Goal: Task Accomplishment & Management: Use online tool/utility

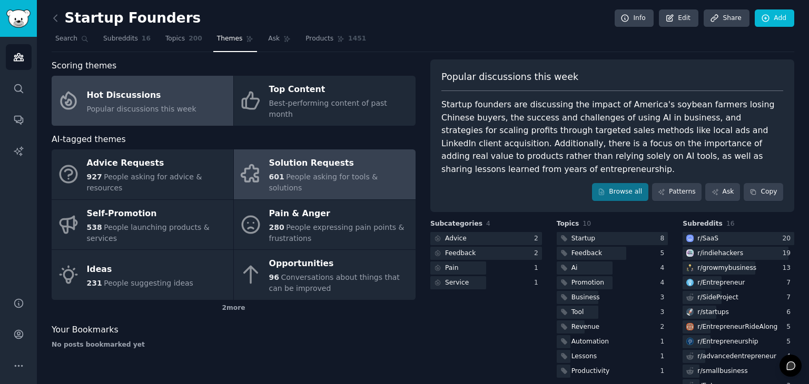
click at [336, 155] on div "Solution Requests" at bounding box center [339, 163] width 141 height 17
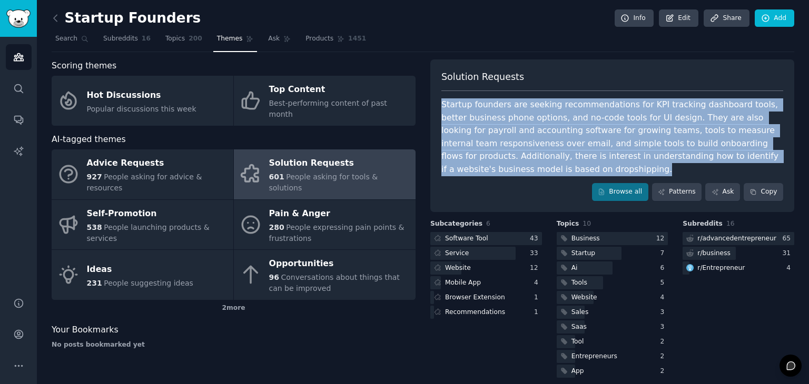
drag, startPoint x: 579, startPoint y: 174, endPoint x: 430, endPoint y: 98, distance: 167.4
click at [430, 98] on div "Solution Requests Startup founders are seeking recommendations for KPI tracking…" at bounding box center [612, 135] width 364 height 153
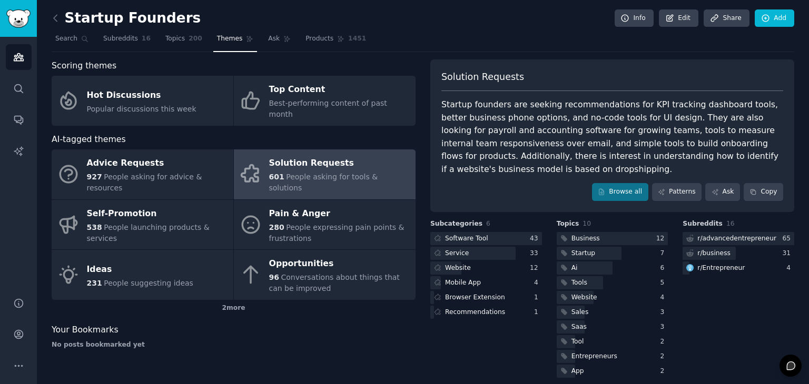
click at [555, 180] on div "Solution Requests Startup founders are seeking recommendations for KPI tracking…" at bounding box center [612, 135] width 364 height 153
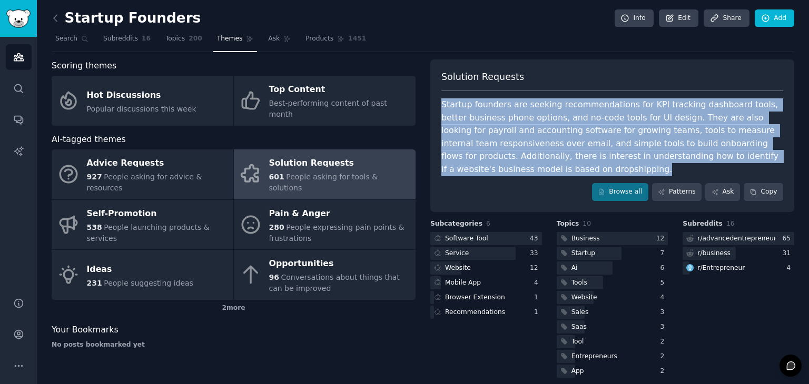
drag, startPoint x: 665, startPoint y: 168, endPoint x: 441, endPoint y: 96, distance: 235.5
click at [441, 96] on div "Solution Requests Startup founders are seeking recommendations for KPI tracking…" at bounding box center [612, 135] width 364 height 153
click at [537, 171] on div "Startup founders are seeking recommendations for KPI tracking dashboard tools, …" at bounding box center [612, 136] width 342 height 77
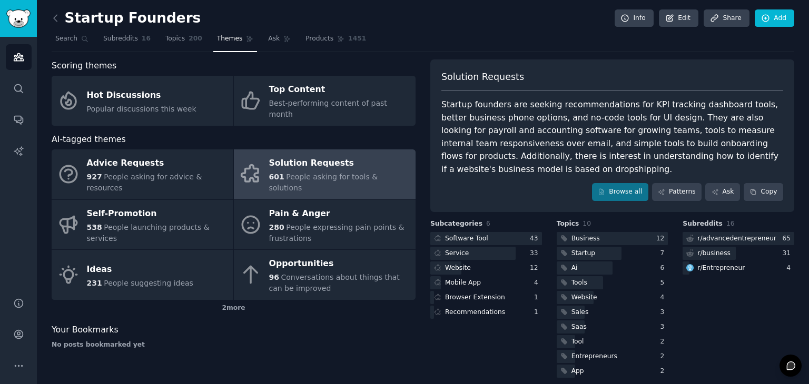
scroll to position [9, 0]
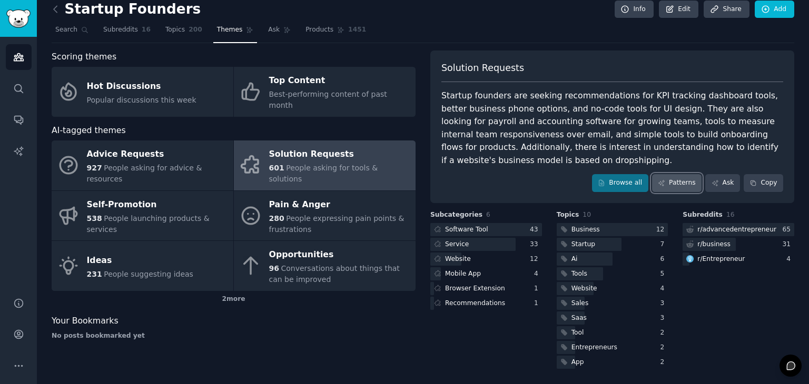
click at [665, 180] on icon at bounding box center [661, 183] width 7 height 7
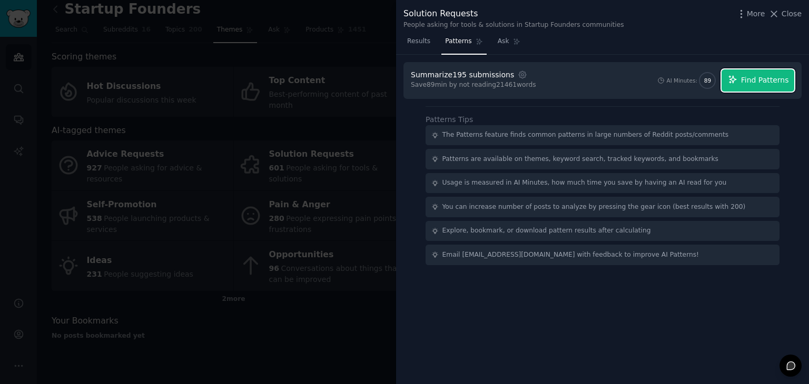
click at [762, 76] on span "Find Patterns" at bounding box center [765, 80] width 48 height 11
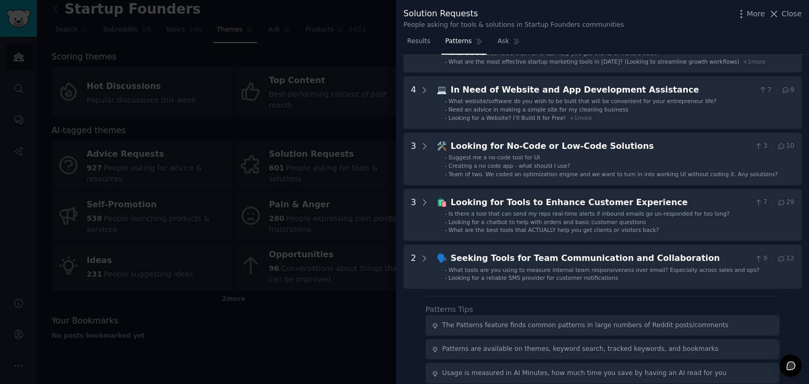
scroll to position [373, 0]
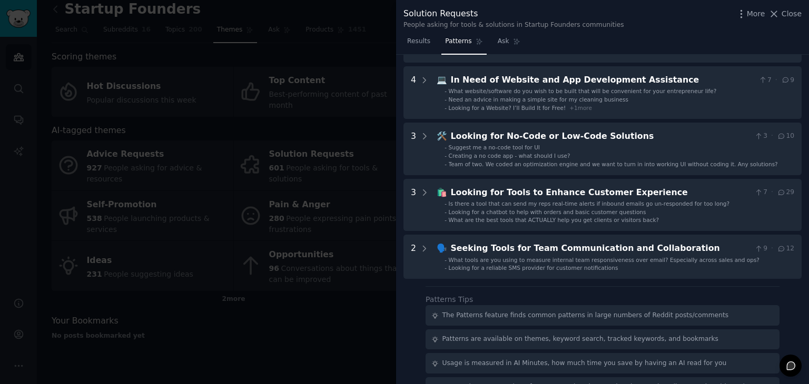
click at [286, 300] on div at bounding box center [404, 192] width 809 height 384
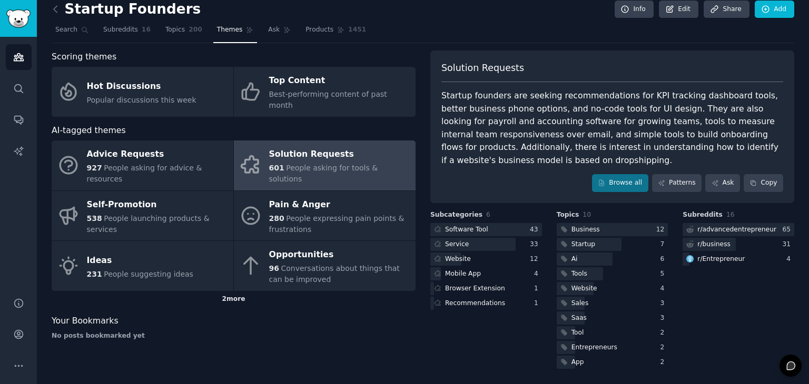
click at [230, 291] on div "2 more" at bounding box center [234, 299] width 364 height 17
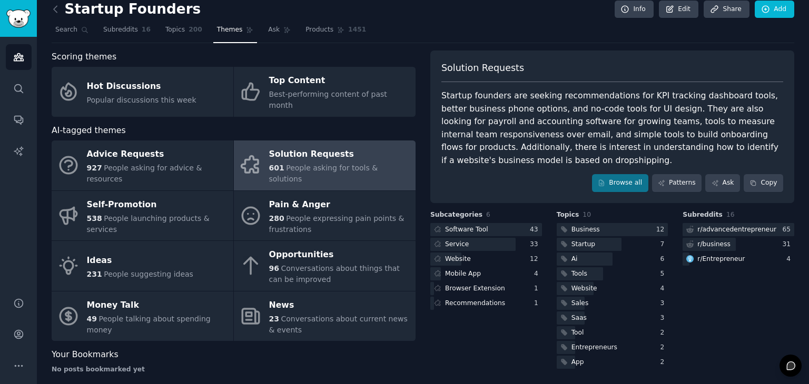
click at [282, 349] on div "Your Bookmarks" at bounding box center [234, 355] width 364 height 13
click at [337, 124] on div "AI-tagged themes" at bounding box center [234, 130] width 364 height 13
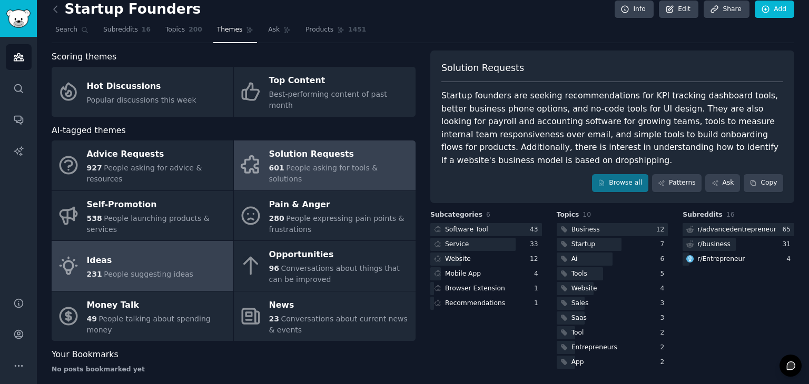
click at [166, 252] on div "Ideas" at bounding box center [140, 260] width 106 height 17
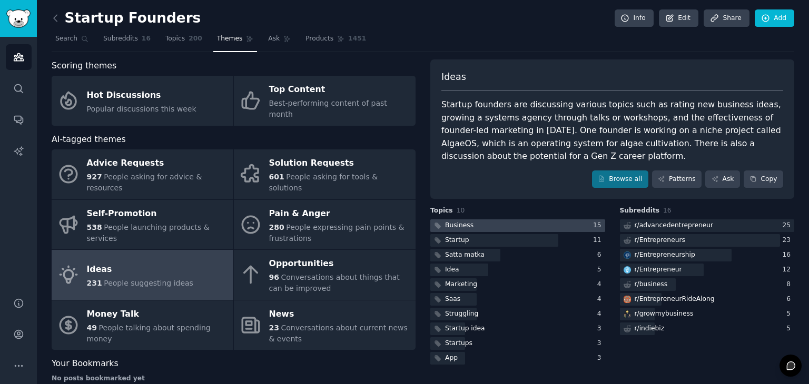
click at [491, 227] on div at bounding box center [517, 226] width 175 height 13
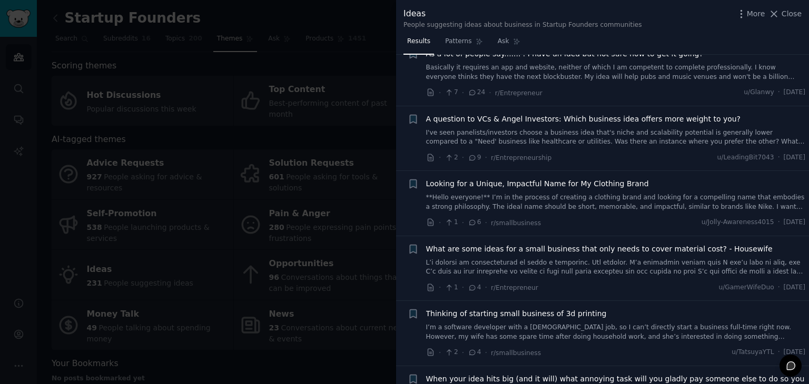
scroll to position [53, 0]
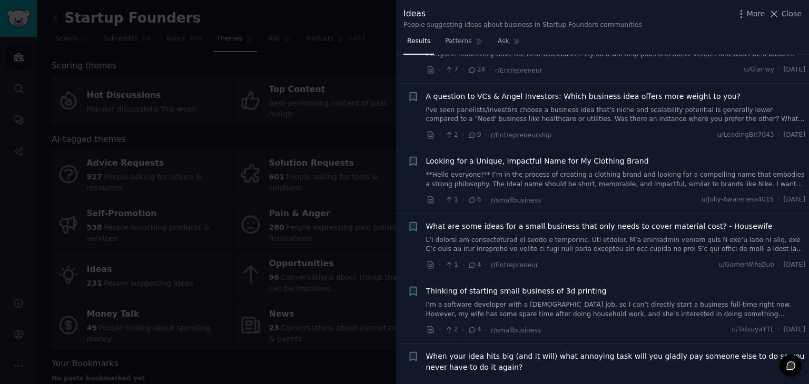
click at [320, 68] on div at bounding box center [404, 192] width 809 height 384
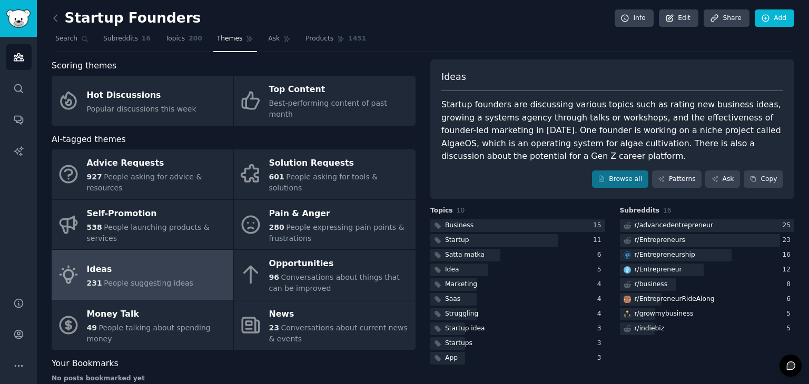
drag, startPoint x: 419, startPoint y: 63, endPoint x: 379, endPoint y: 64, distance: 39.5
click at [379, 64] on div "Scoring themes" at bounding box center [234, 65] width 364 height 13
drag, startPoint x: 379, startPoint y: 64, endPoint x: 355, endPoint y: 59, distance: 24.2
click at [354, 57] on div "Startup Founders Info Edit Share Add Search Subreddits 16 Topics 200 Themes Ask…" at bounding box center [423, 203] width 742 height 376
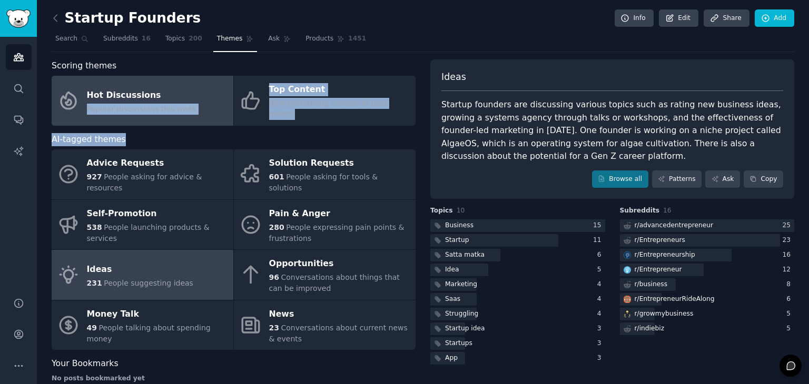
drag, startPoint x: 352, startPoint y: 127, endPoint x: 207, endPoint y: 85, distance: 150.7
click at [207, 85] on div "Scoring themes Hot Discussions Popular discussions this week Top Content Best-p…" at bounding box center [234, 225] width 364 height 332
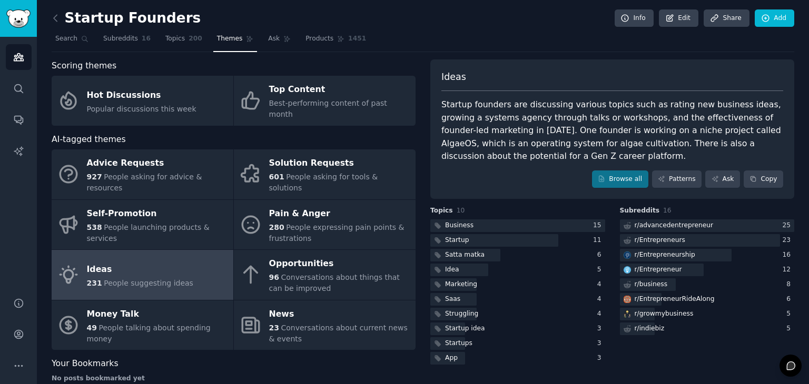
click at [252, 64] on div "Scoring themes" at bounding box center [234, 65] width 364 height 13
drag, startPoint x: 252, startPoint y: 64, endPoint x: 236, endPoint y: 67, distance: 16.2
click at [236, 67] on div "Scoring themes" at bounding box center [234, 65] width 364 height 13
drag, startPoint x: 236, startPoint y: 67, endPoint x: 218, endPoint y: 67, distance: 17.9
click at [218, 67] on div "Scoring themes" at bounding box center [234, 65] width 364 height 13
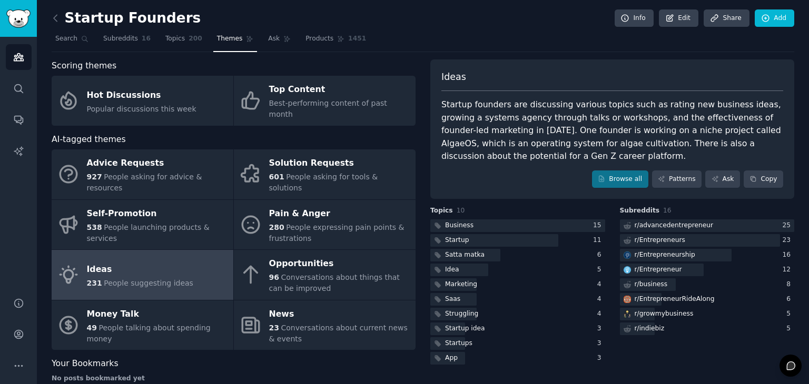
drag, startPoint x: 294, startPoint y: 73, endPoint x: 263, endPoint y: 68, distance: 30.9
click at [263, 68] on div "Scoring themes" at bounding box center [234, 65] width 364 height 13
drag, startPoint x: 263, startPoint y: 68, endPoint x: 247, endPoint y: 68, distance: 15.8
click at [247, 68] on div "Scoring themes" at bounding box center [234, 65] width 364 height 13
drag, startPoint x: 51, startPoint y: 17, endPoint x: 115, endPoint y: 40, distance: 68.6
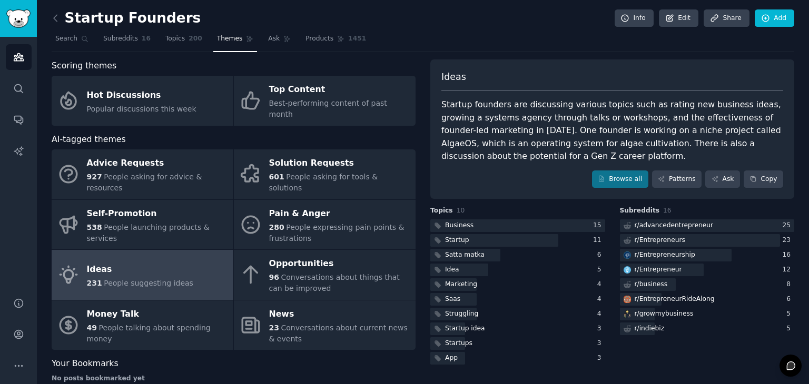
click at [51, 17] on div "Startup Founders Info Edit Share Add Search Subreddits 16 Topics 200 Themes Ask…" at bounding box center [423, 202] width 772 height 405
click at [53, 22] on icon at bounding box center [55, 18] width 11 height 11
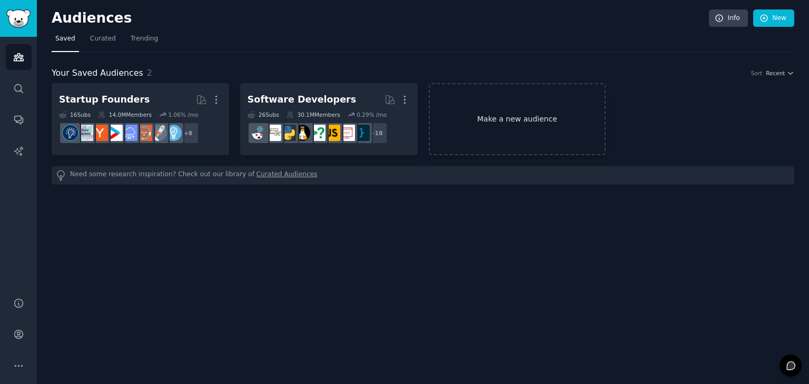
click at [491, 123] on link "Make a new audience" at bounding box center [517, 119] width 177 height 72
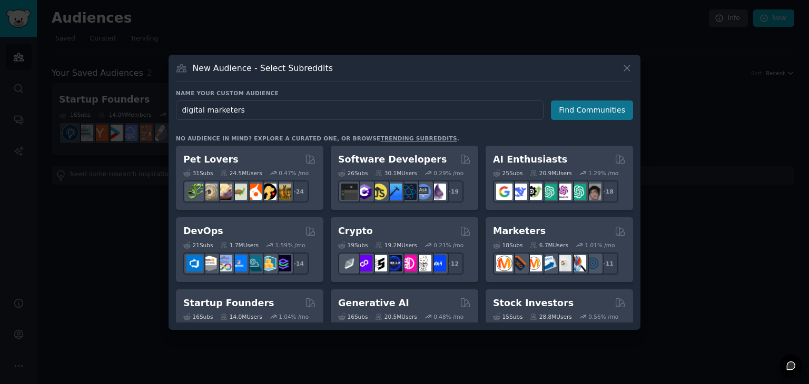
type input "digital marketers"
click at [575, 114] on button "Find Communities" at bounding box center [592, 110] width 82 height 19
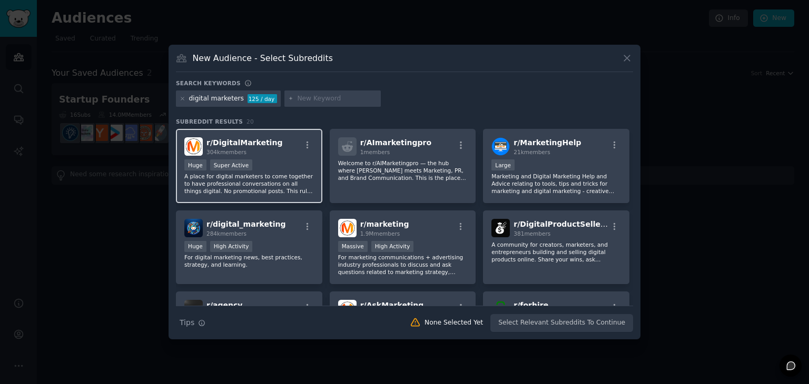
click at [281, 142] on div "r/ DigitalMarketing 304k members" at bounding box center [249, 146] width 130 height 18
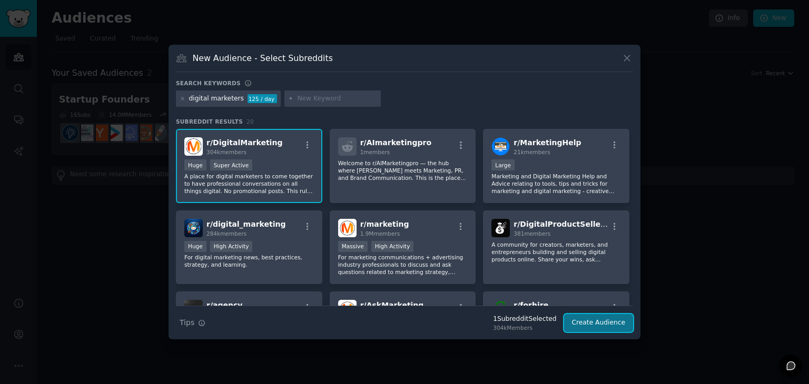
click at [606, 325] on button "Create Audience" at bounding box center [599, 323] width 70 height 18
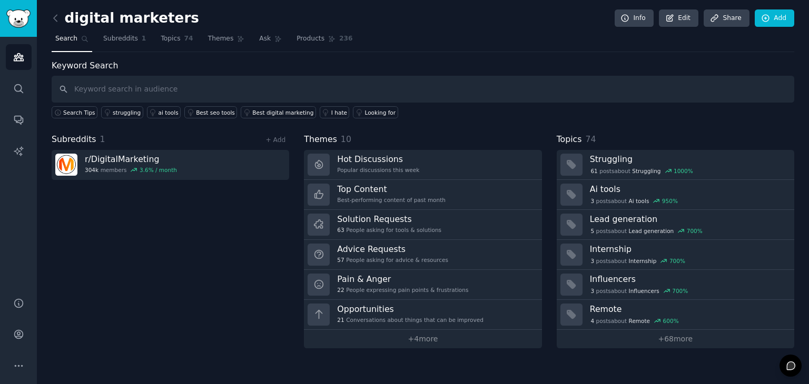
drag, startPoint x: 514, startPoint y: 123, endPoint x: 425, endPoint y: 126, distance: 88.5
click at [425, 126] on div "Keyword Search Search Tips struggling ai tools Best seo tools Best digital mark…" at bounding box center [423, 203] width 742 height 289
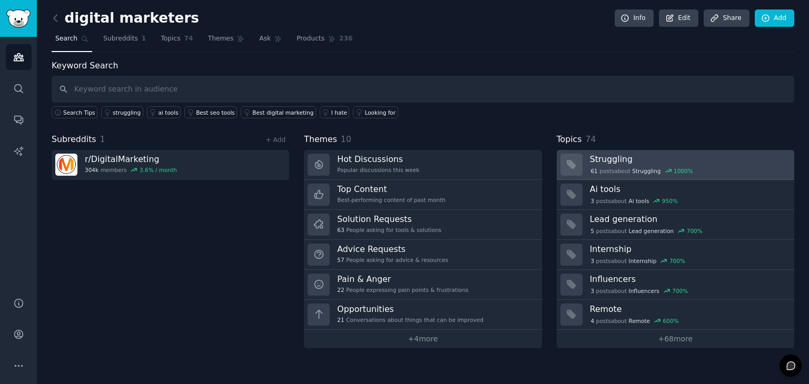
click at [722, 168] on div "61 post s about Struggling 1000 %" at bounding box center [688, 170] width 197 height 9
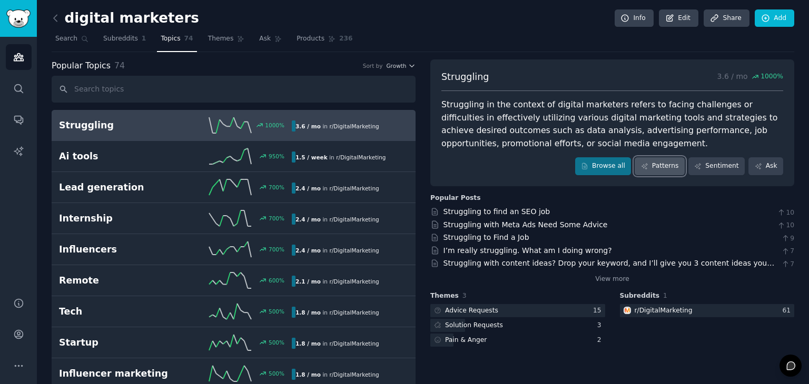
click at [667, 163] on link "Patterns" at bounding box center [658, 166] width 49 height 18
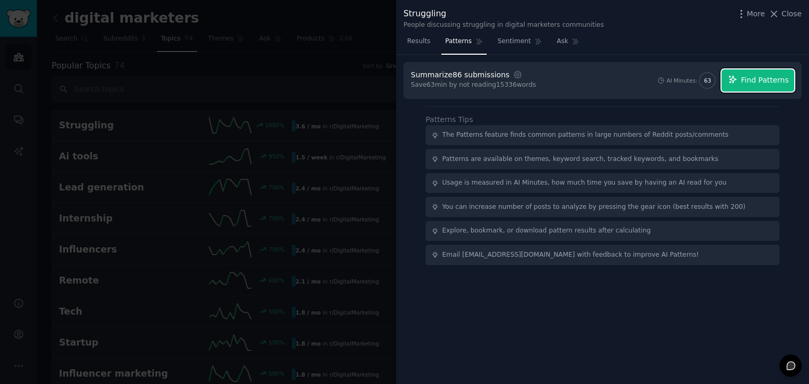
click at [774, 78] on span "Find Patterns" at bounding box center [765, 80] width 48 height 11
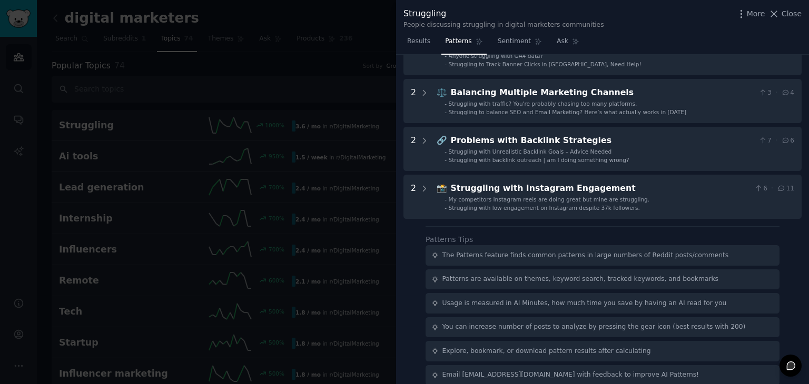
scroll to position [420, 0]
